Goal: Task Accomplishment & Management: Use online tool/utility

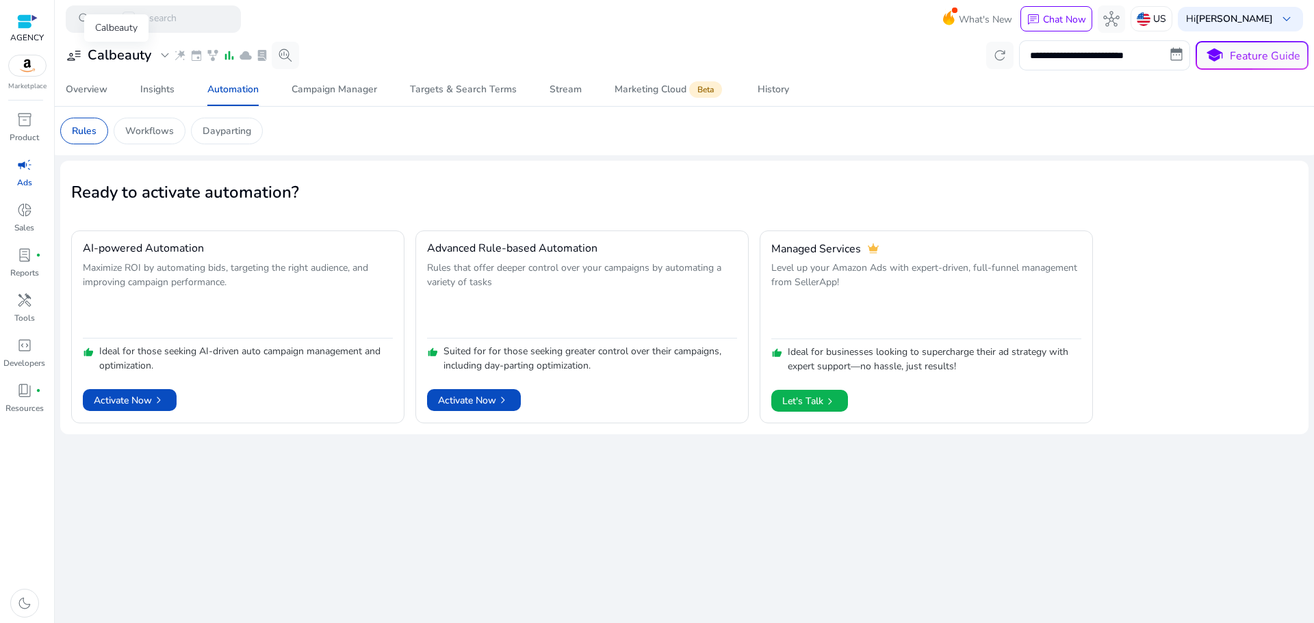
click at [151, 54] on h3 "Calbeauty" at bounding box center [120, 55] width 64 height 16
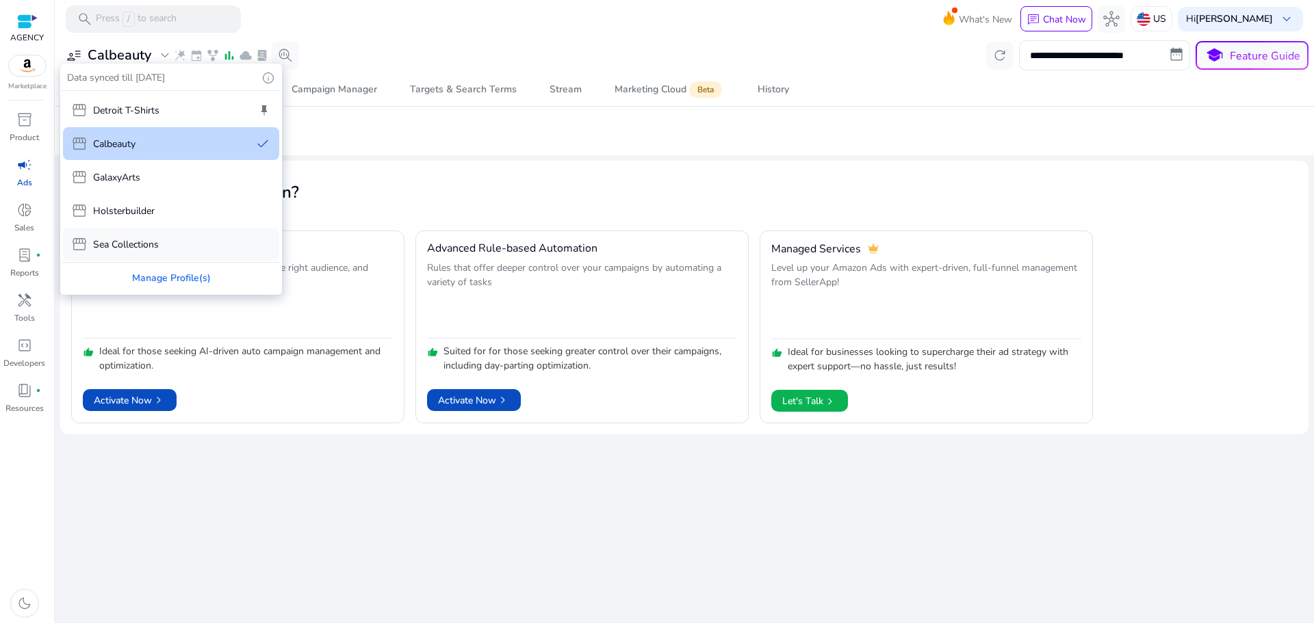
click at [161, 237] on div "storefront Sea Collections" at bounding box center [171, 244] width 216 height 33
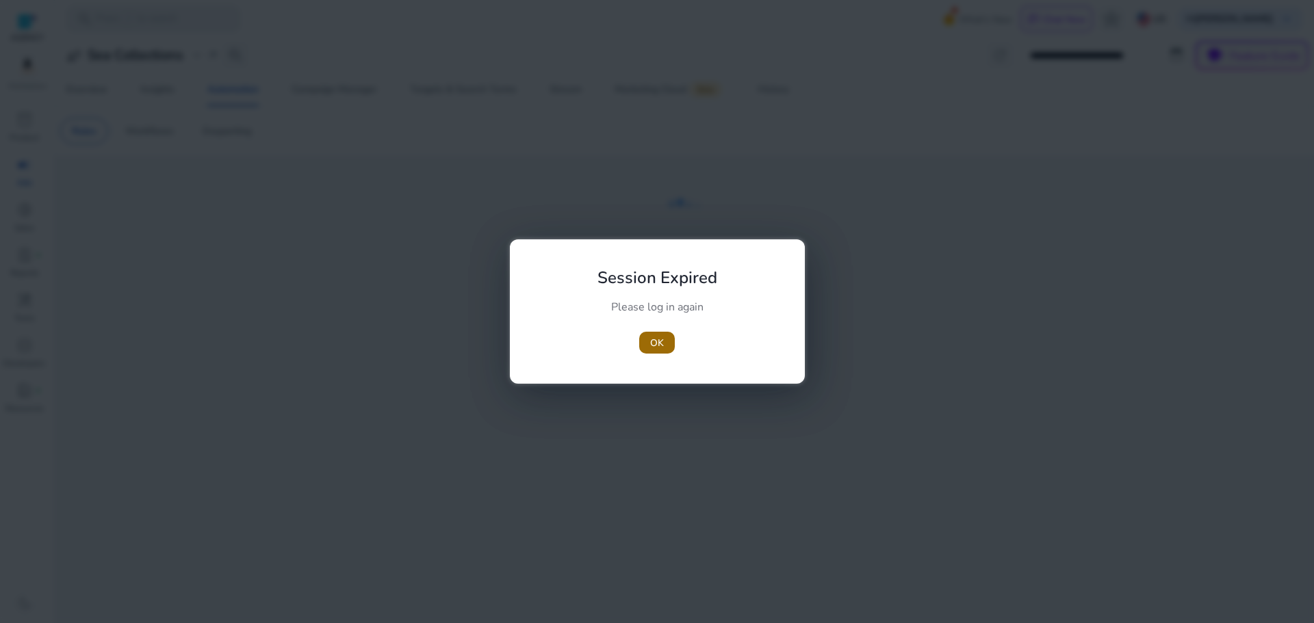
click at [657, 342] on span "OK" at bounding box center [657, 343] width 14 height 14
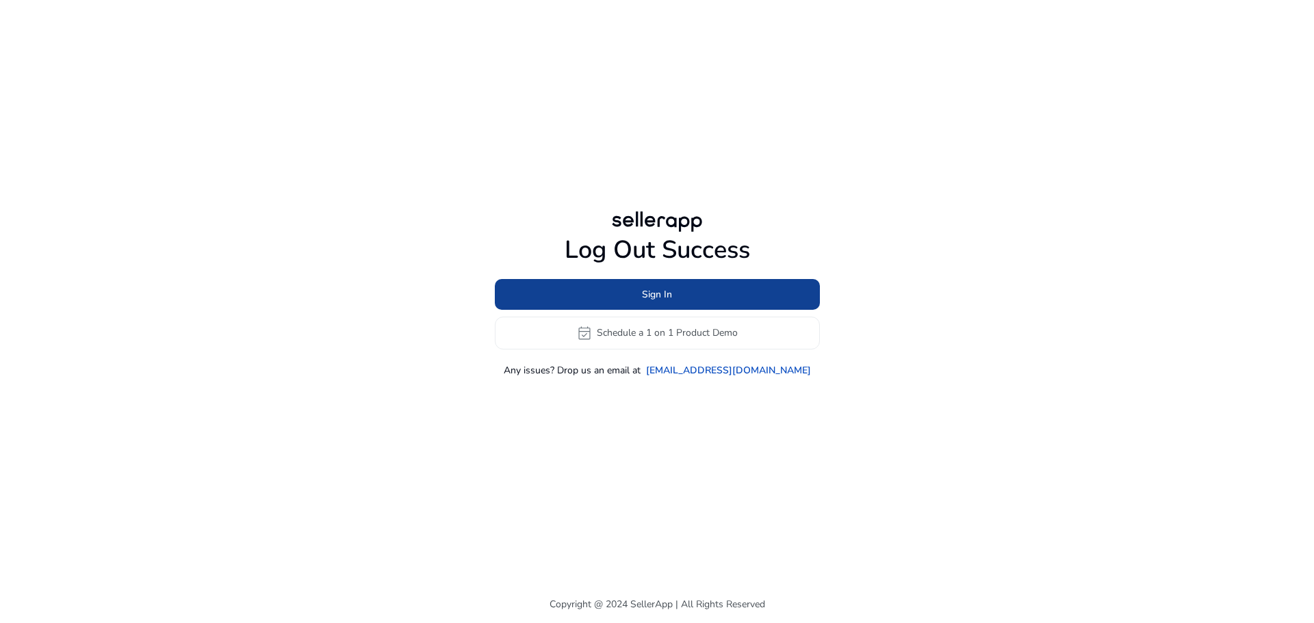
click at [684, 296] on span at bounding box center [657, 294] width 325 height 33
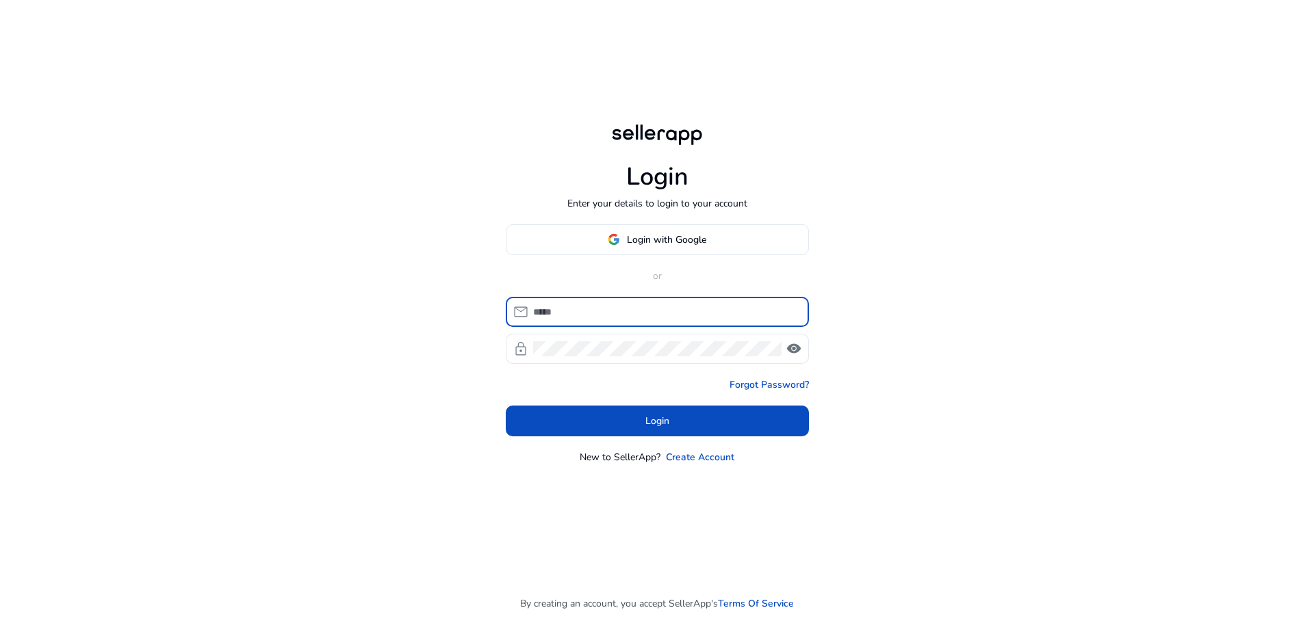
type input "**********"
click at [666, 316] on input "**********" at bounding box center [665, 311] width 265 height 15
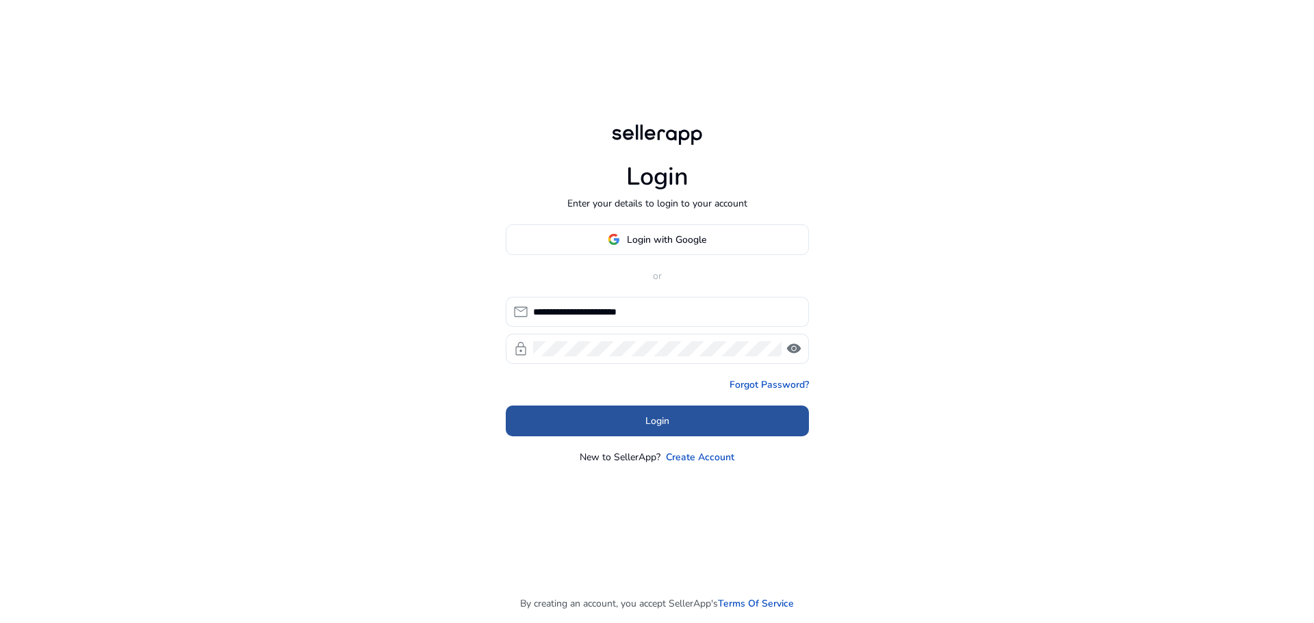
click at [697, 422] on span at bounding box center [657, 420] width 303 height 33
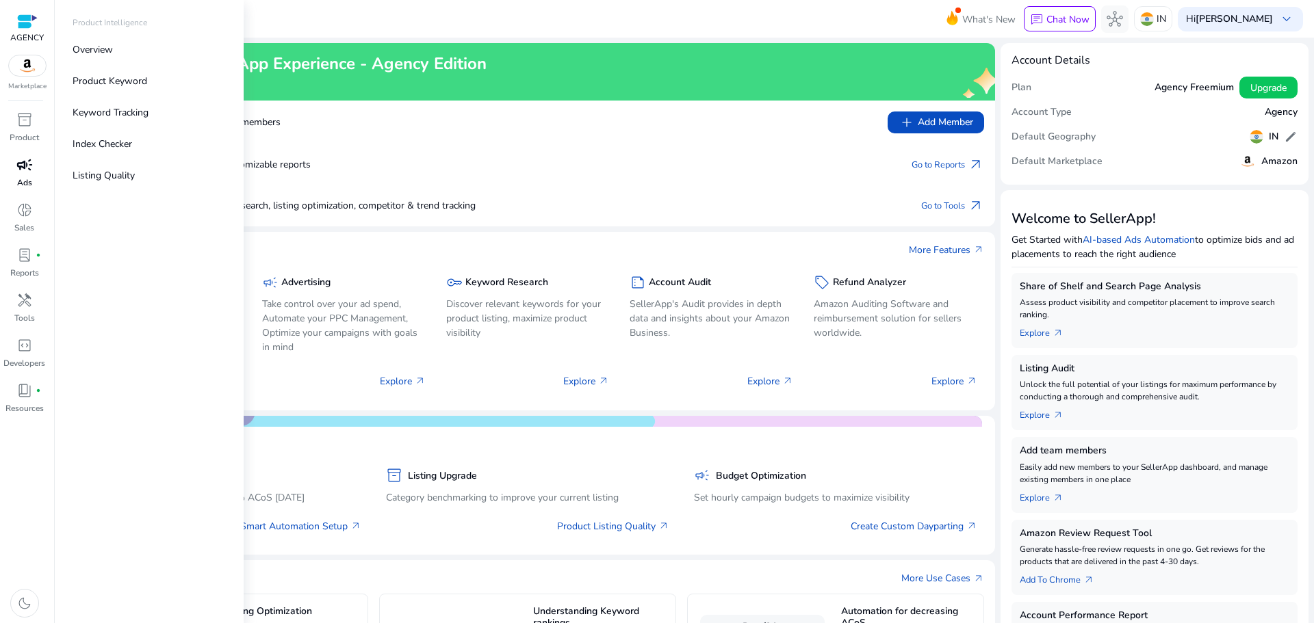
click at [30, 170] on span "campaign" at bounding box center [24, 165] width 16 height 16
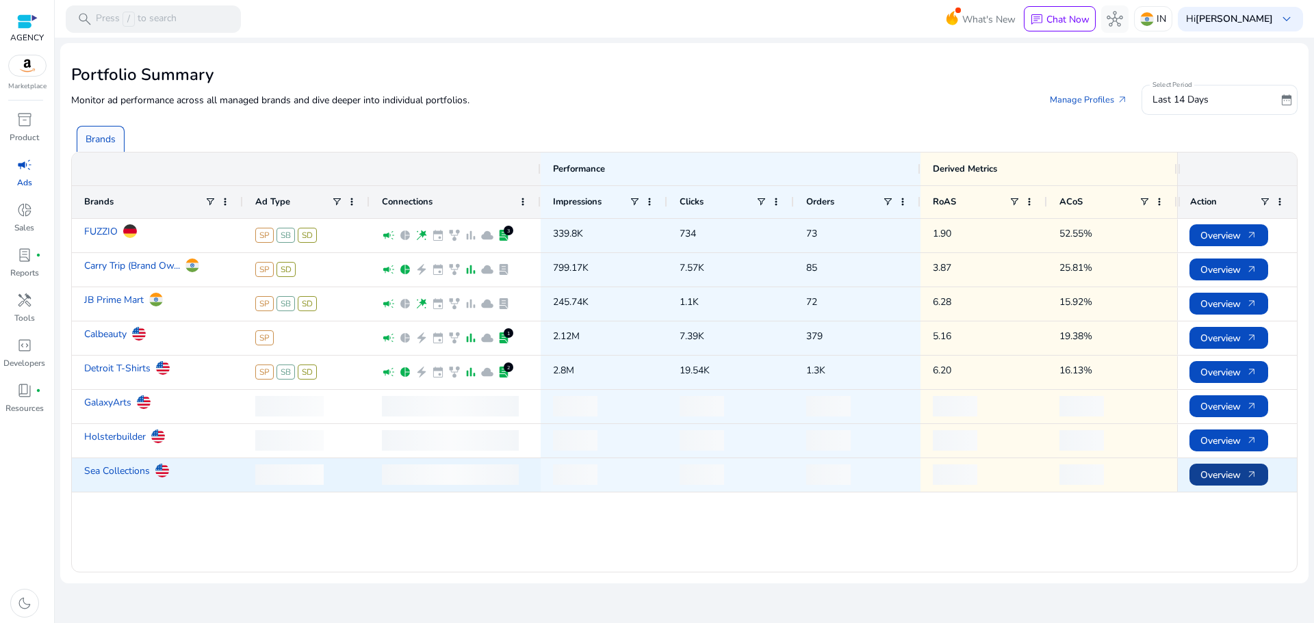
click at [1241, 473] on span "Overview arrow_outward" at bounding box center [1228, 475] width 57 height 28
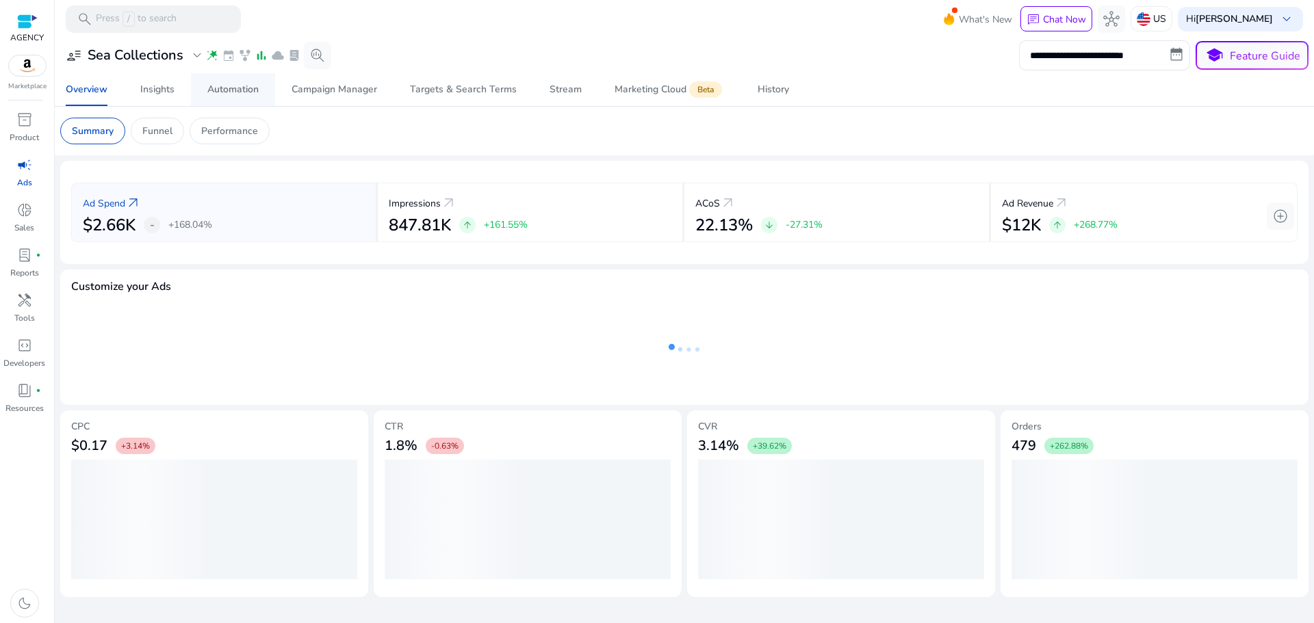
click at [215, 99] on span "Automation" at bounding box center [232, 89] width 51 height 33
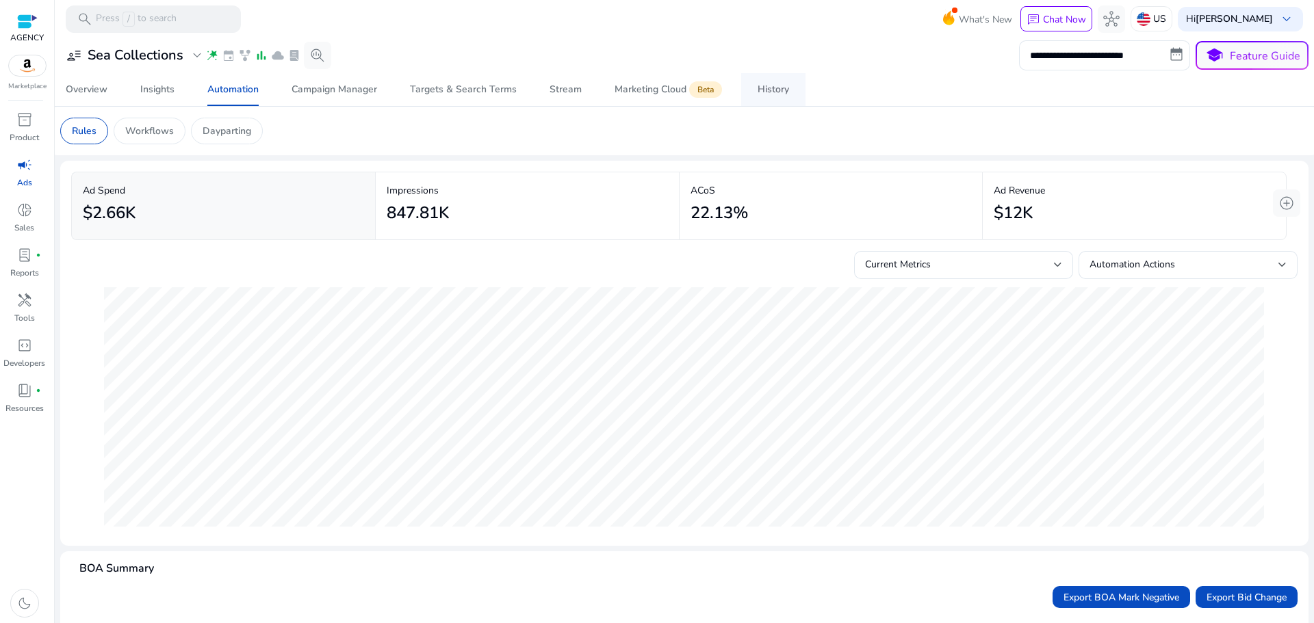
click at [757, 85] on div "History" at bounding box center [772, 90] width 31 height 10
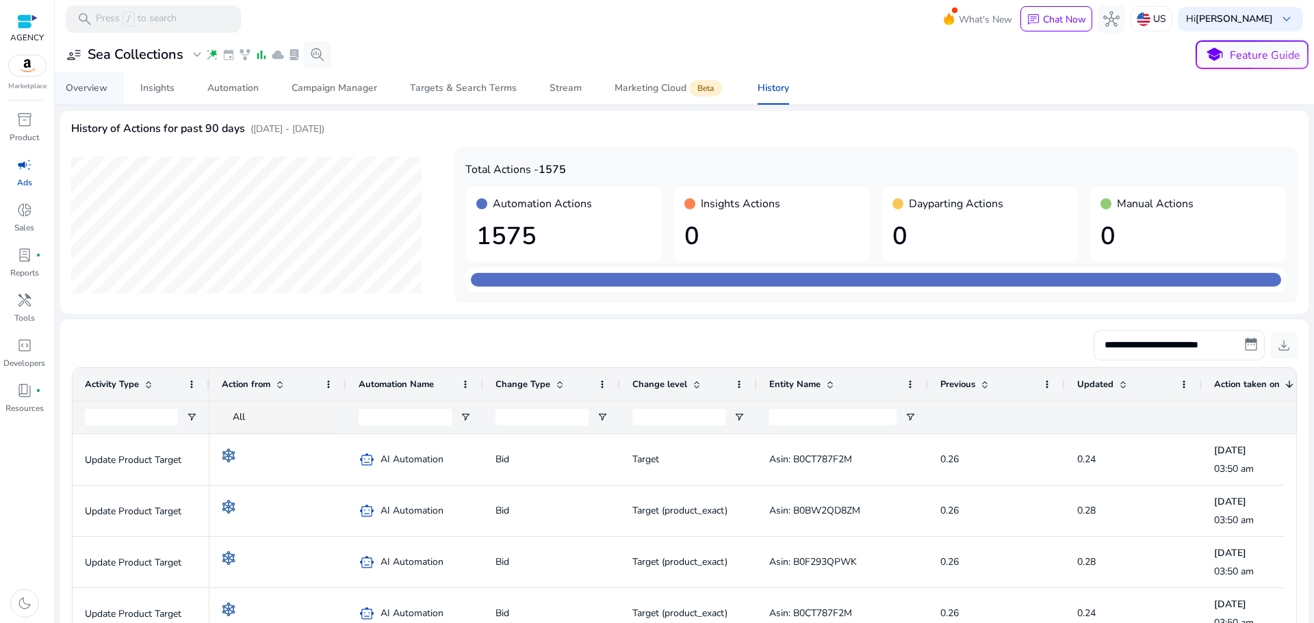
click at [113, 85] on link "Overview" at bounding box center [86, 88] width 75 height 33
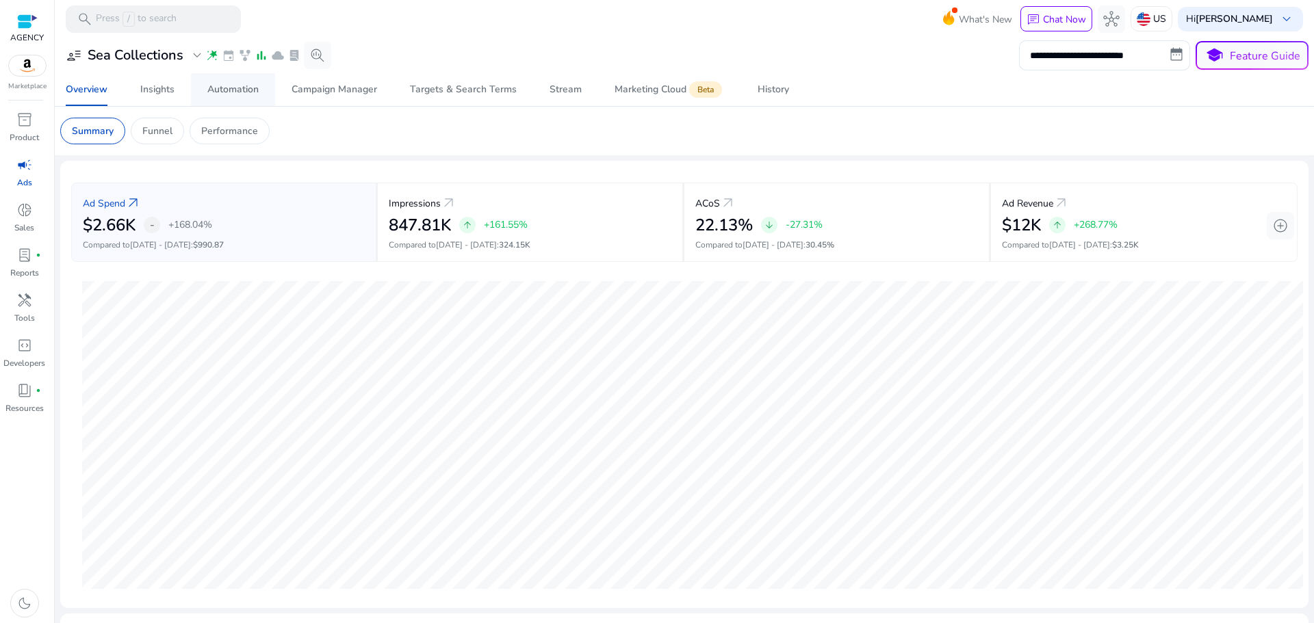
drag, startPoint x: 268, startPoint y: 109, endPoint x: 248, endPoint y: 99, distance: 21.4
click at [268, 109] on mat-card "Summary Funnel Performance" at bounding box center [684, 131] width 1270 height 49
click at [231, 90] on div "Automation" at bounding box center [232, 90] width 51 height 10
